Goal: Find specific page/section: Find specific page/section

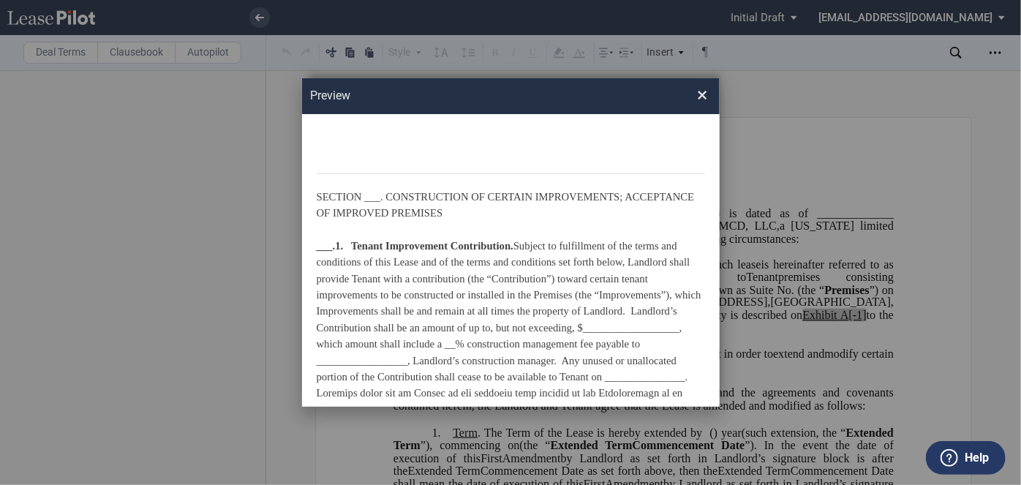
scroll to position [465, 0]
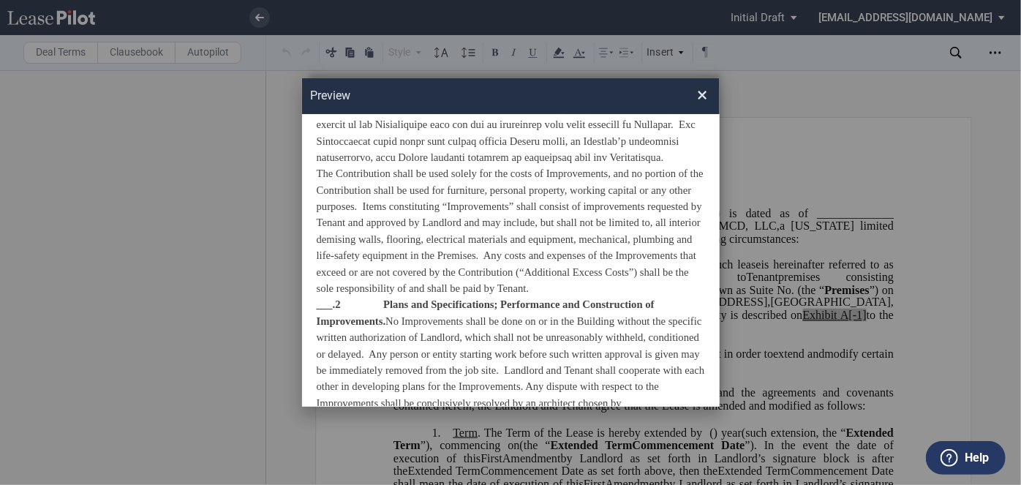
click at [705, 96] on span "×" at bounding box center [702, 95] width 10 height 23
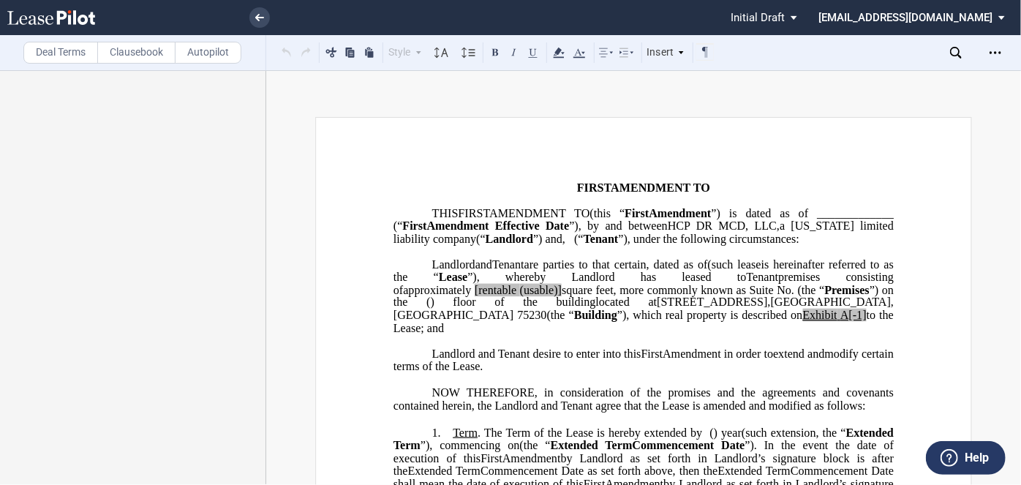
scroll to position [66, 0]
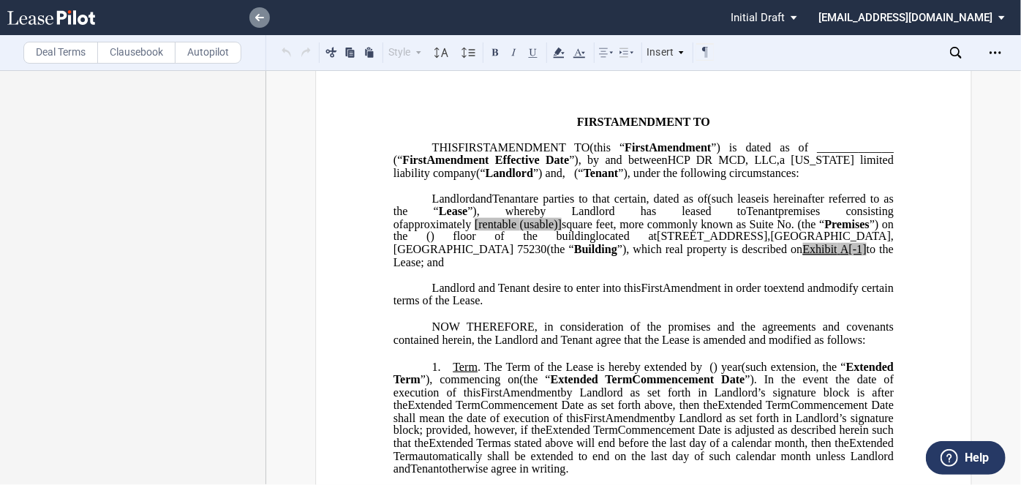
click at [267, 17] on link at bounding box center [259, 17] width 20 height 20
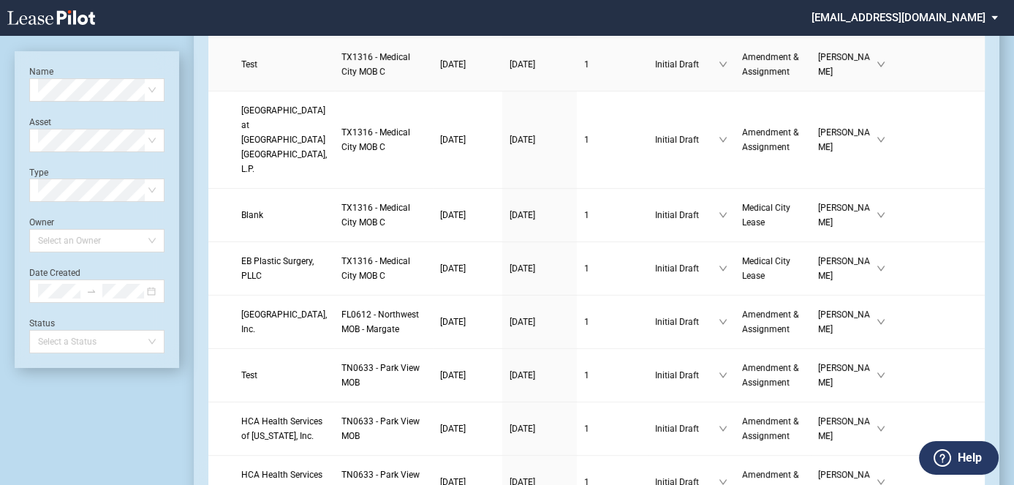
scroll to position [398, 0]
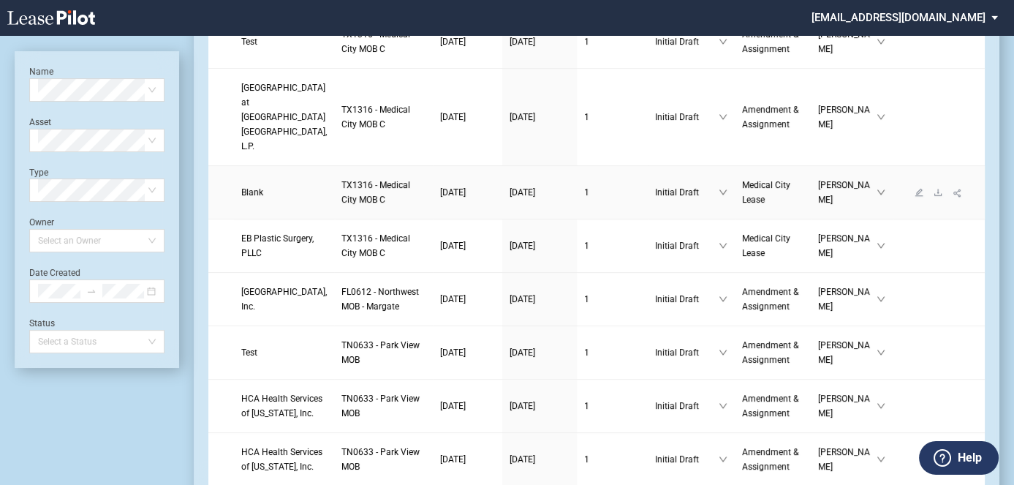
click at [276, 200] on link "Blank" at bounding box center [284, 192] width 86 height 15
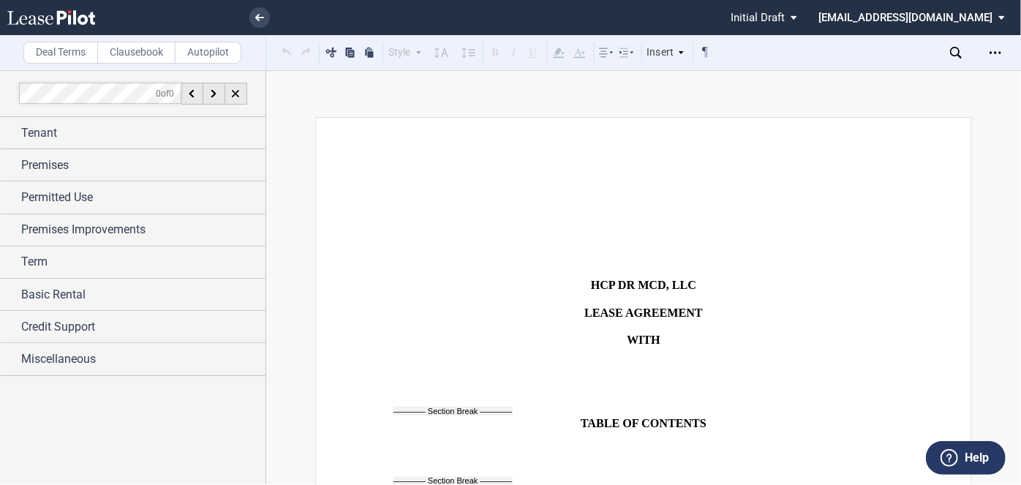
click at [636, 293] on p "﻿" at bounding box center [643, 299] width 500 height 14
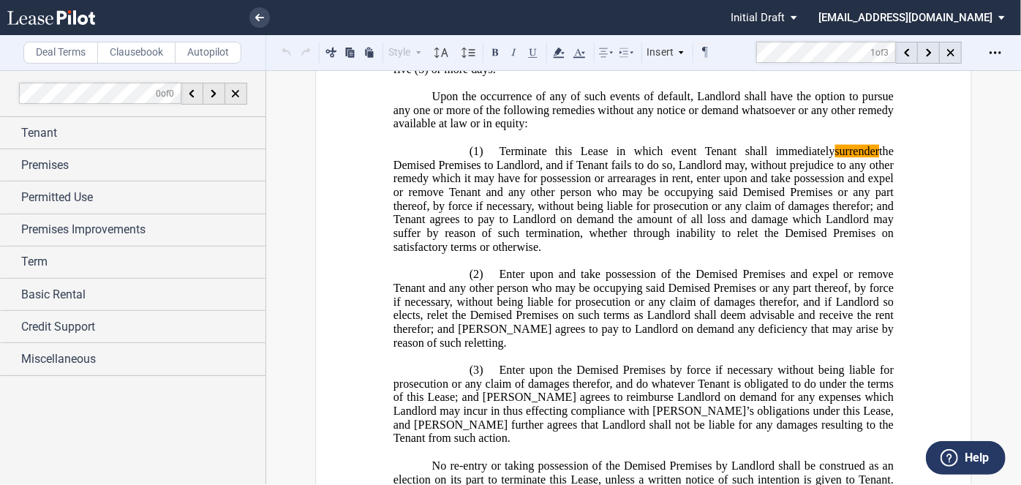
scroll to position [8170, 0]
